Goal: Task Accomplishment & Management: Manage account settings

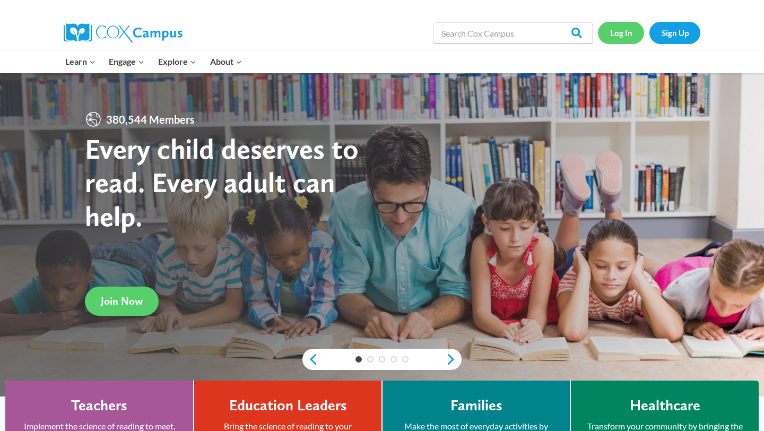
click at [620, 38] on link "Log In" at bounding box center [621, 33] width 46 height 22
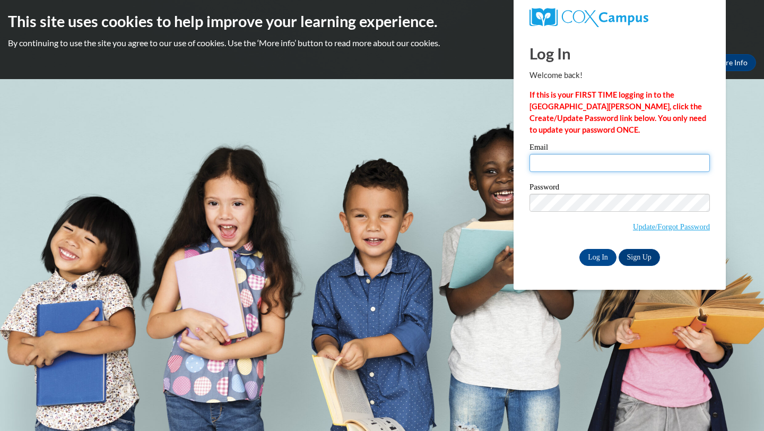
type input "eoconnor@waukesha.k12.wi.us"
click at [608, 168] on input "eoconnor@waukesha.k12.wi.us" at bounding box center [620, 163] width 180 height 18
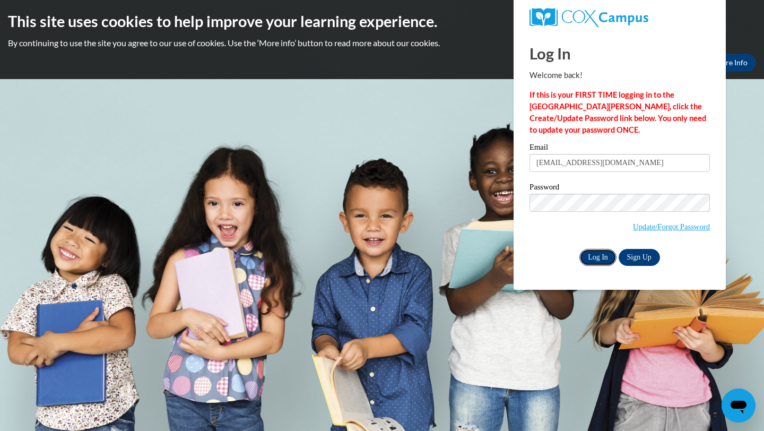
click at [587, 258] on input "Log In" at bounding box center [598, 257] width 37 height 17
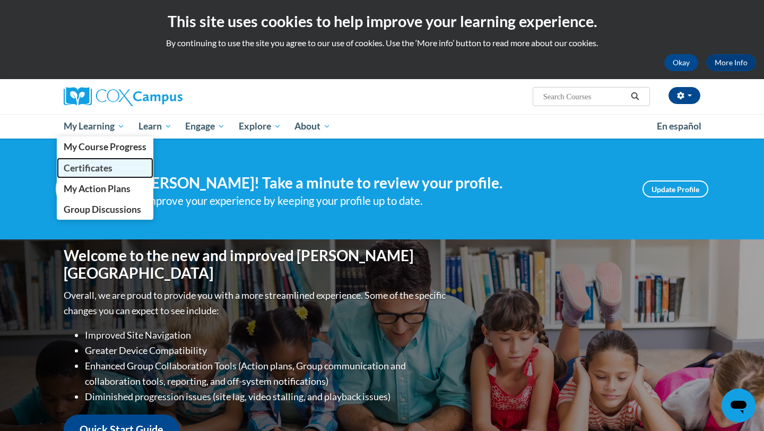
click at [85, 165] on span "Certificates" at bounding box center [88, 167] width 49 height 11
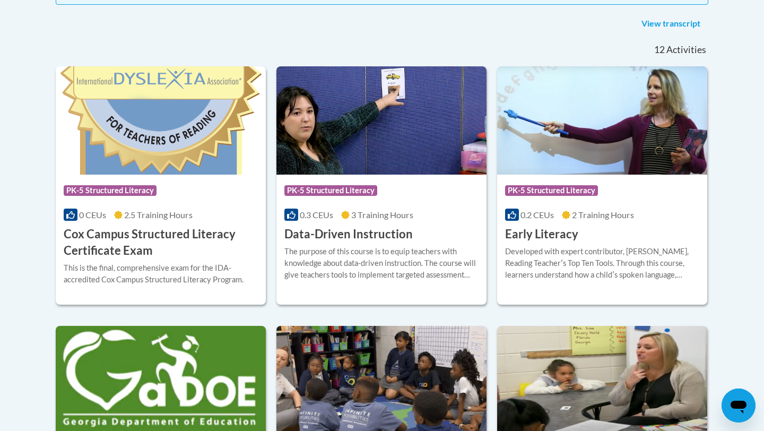
scroll to position [270, 0]
